Goal: Find specific page/section: Find specific page/section

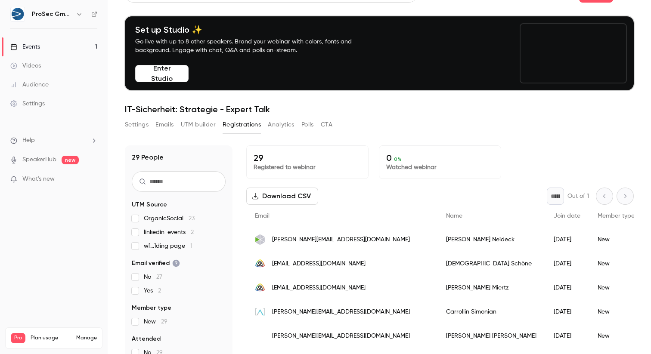
scroll to position [20, 0]
